Goal: Check status

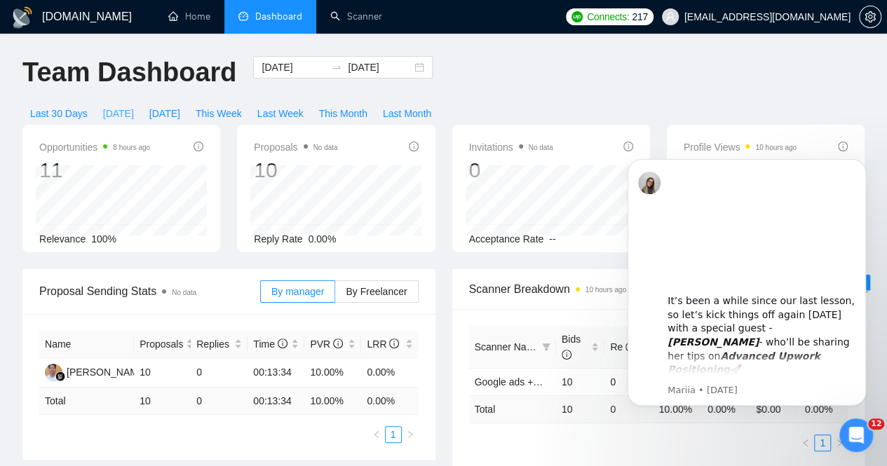
click at [134, 106] on span "[DATE]" at bounding box center [118, 113] width 31 height 15
type input "[DATE]"
click at [861, 160] on icon "Dismiss notification" at bounding box center [862, 163] width 6 height 6
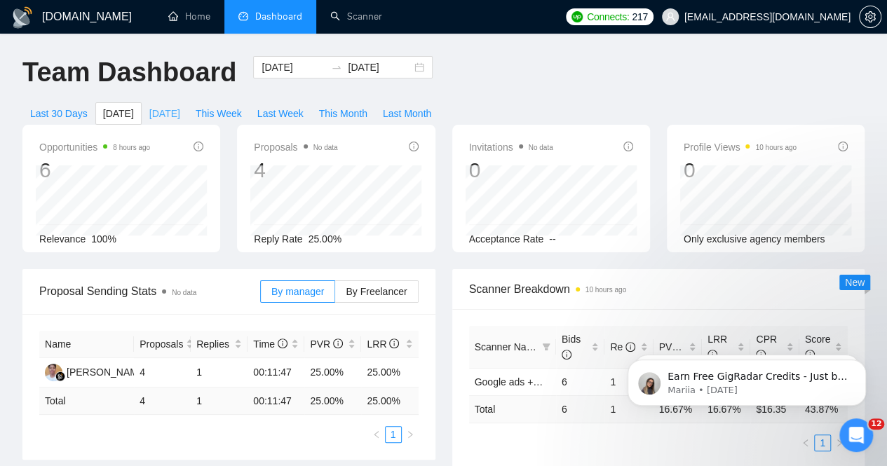
click at [180, 106] on span "[DATE]" at bounding box center [164, 113] width 31 height 15
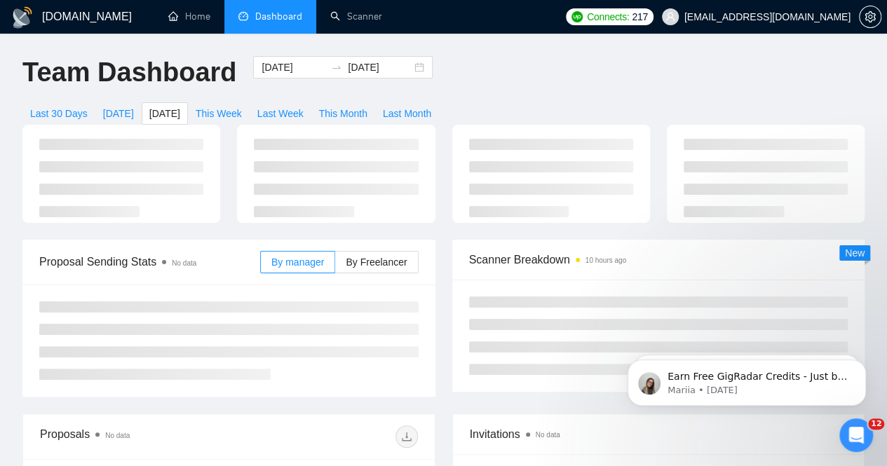
type input "[DATE]"
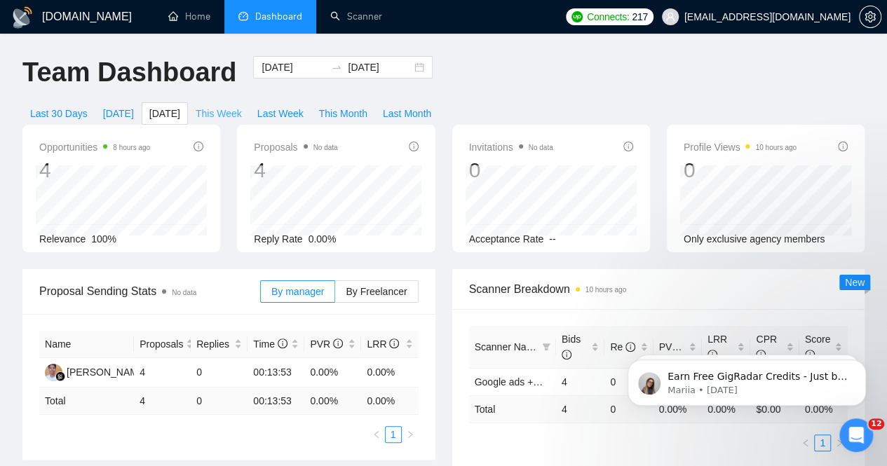
click at [242, 106] on span "This Week" at bounding box center [219, 113] width 46 height 15
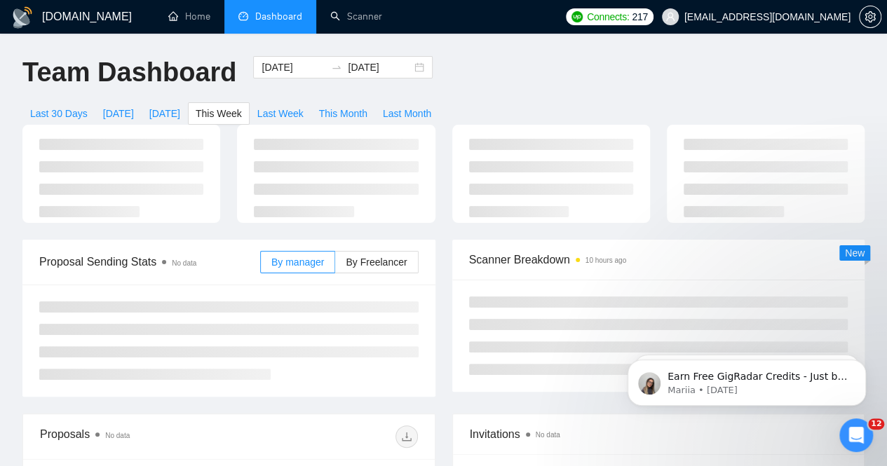
type input "[DATE]"
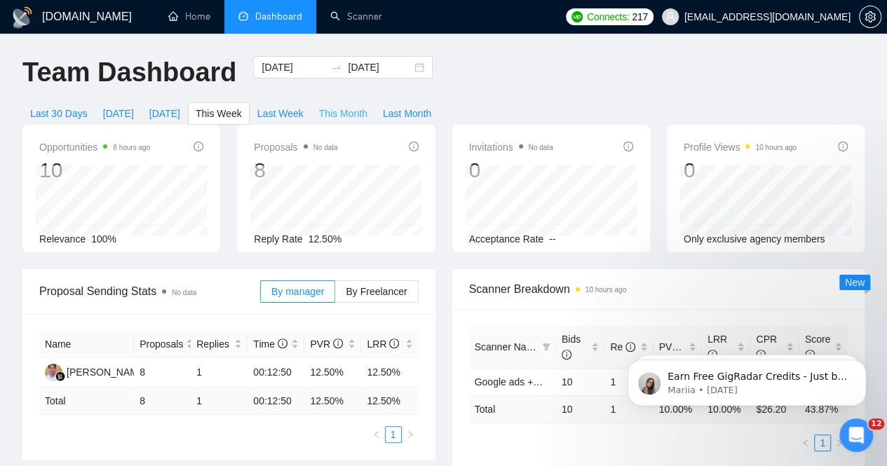
click at [367, 106] on span "This Month" at bounding box center [343, 113] width 48 height 15
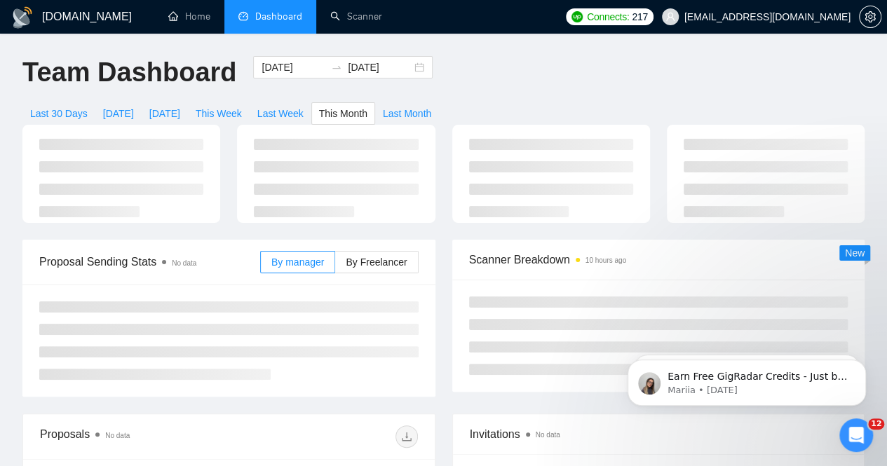
type input "[DATE]"
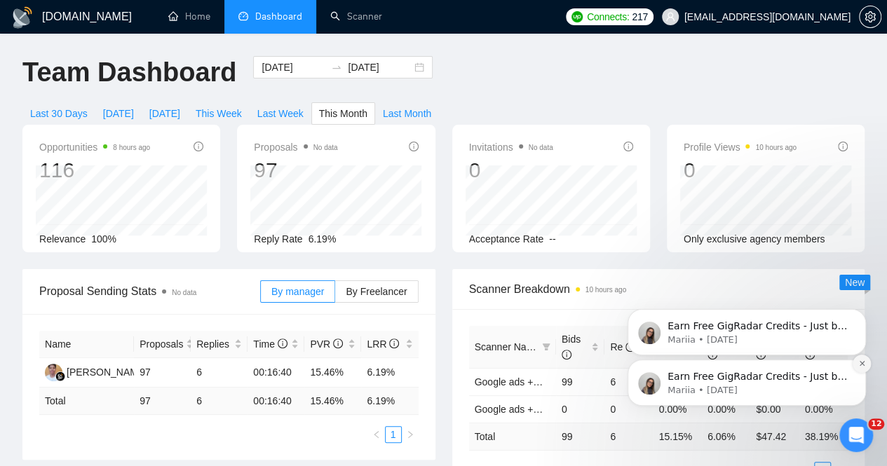
click at [865, 362] on icon "Dismiss notification" at bounding box center [862, 364] width 8 height 8
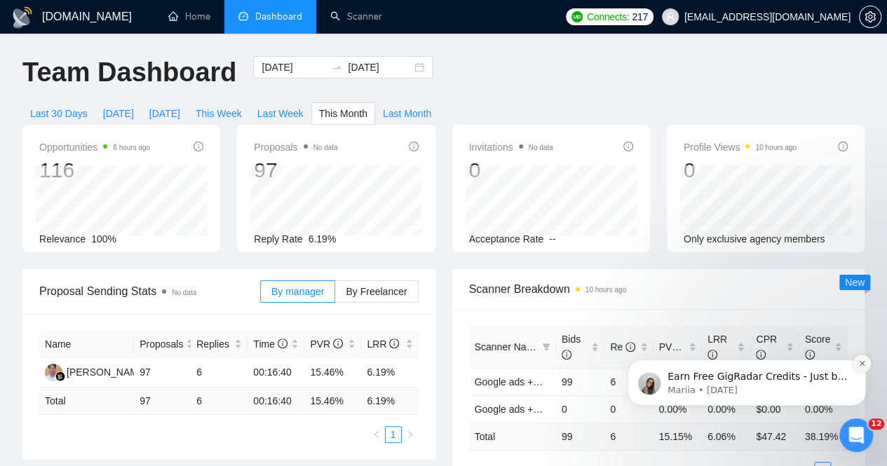
click at [861, 367] on icon "Dismiss notification" at bounding box center [862, 364] width 8 height 8
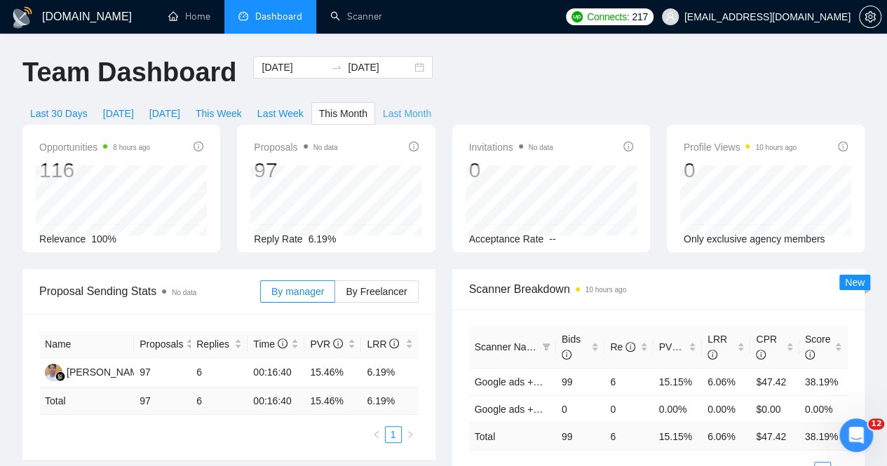
click at [431, 106] on span "Last Month" at bounding box center [407, 113] width 48 height 15
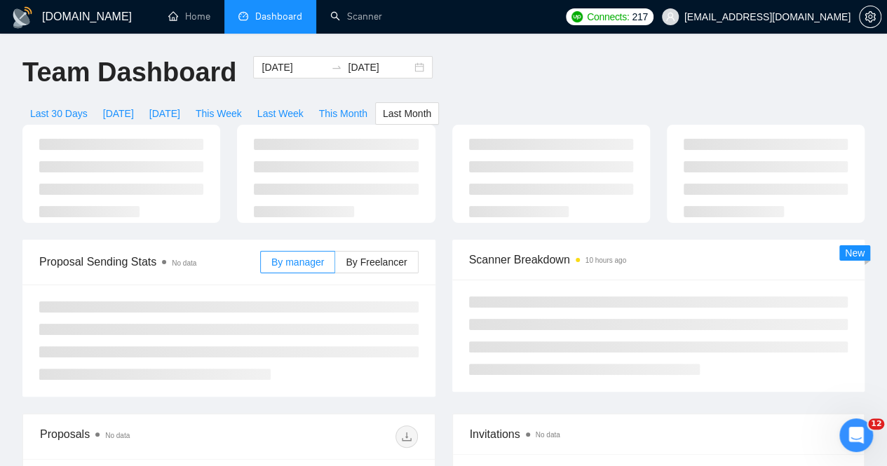
type input "[DATE]"
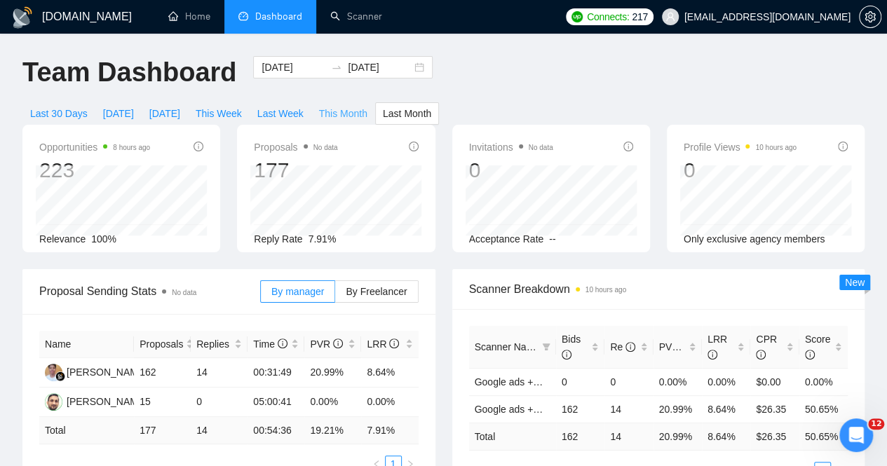
click at [367, 106] on span "This Month" at bounding box center [343, 113] width 48 height 15
type input "[DATE]"
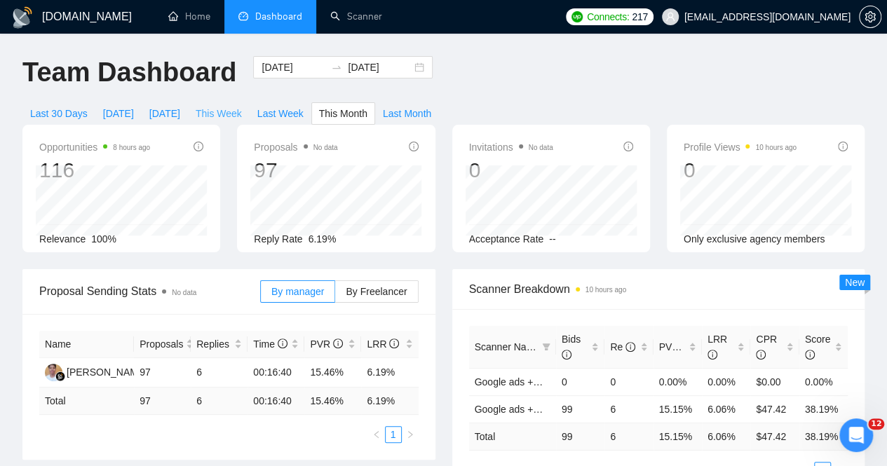
click at [242, 106] on span "This Week" at bounding box center [219, 113] width 46 height 15
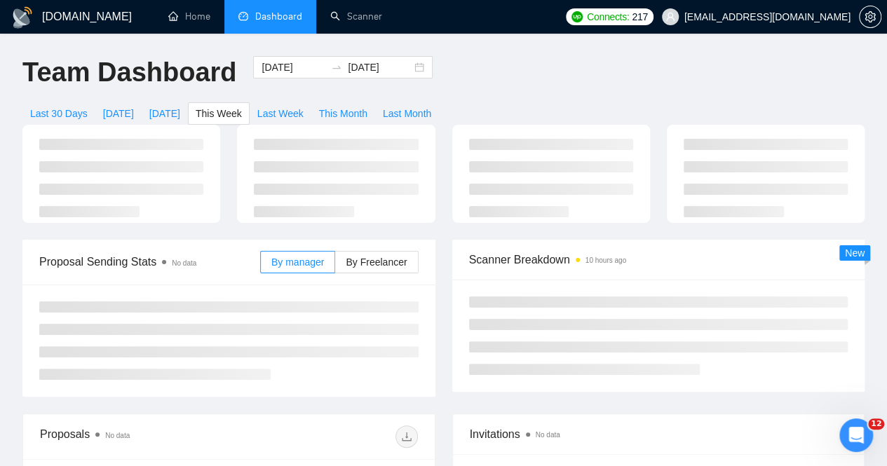
type input "[DATE]"
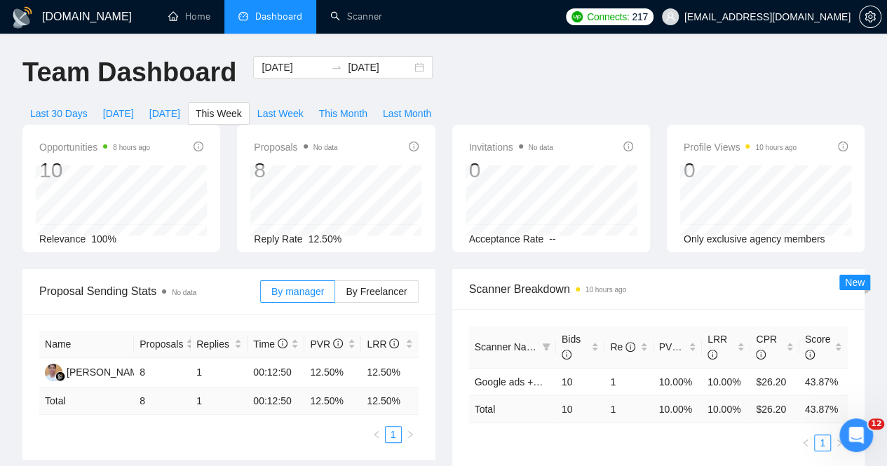
click at [447, 102] on div "Last 30 Days [DATE] [DATE] This Week Last Week This Month Last Month" at bounding box center [230, 113] width 433 height 22
click at [303, 106] on span "Last Week" at bounding box center [280, 113] width 46 height 15
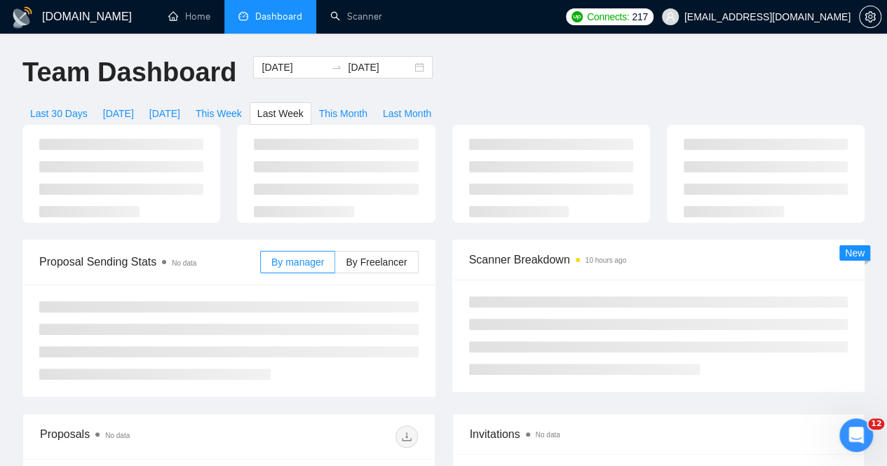
type input "[DATE]"
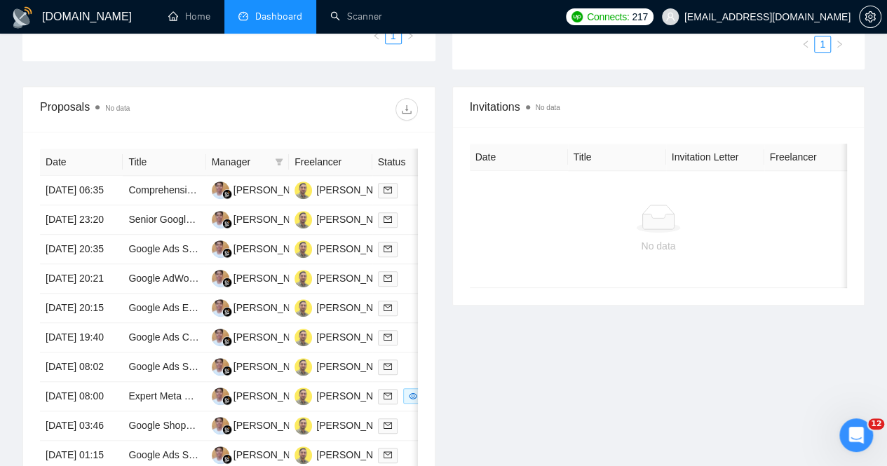
scroll to position [404, 0]
